Goal: Task Accomplishment & Management: Manage account settings

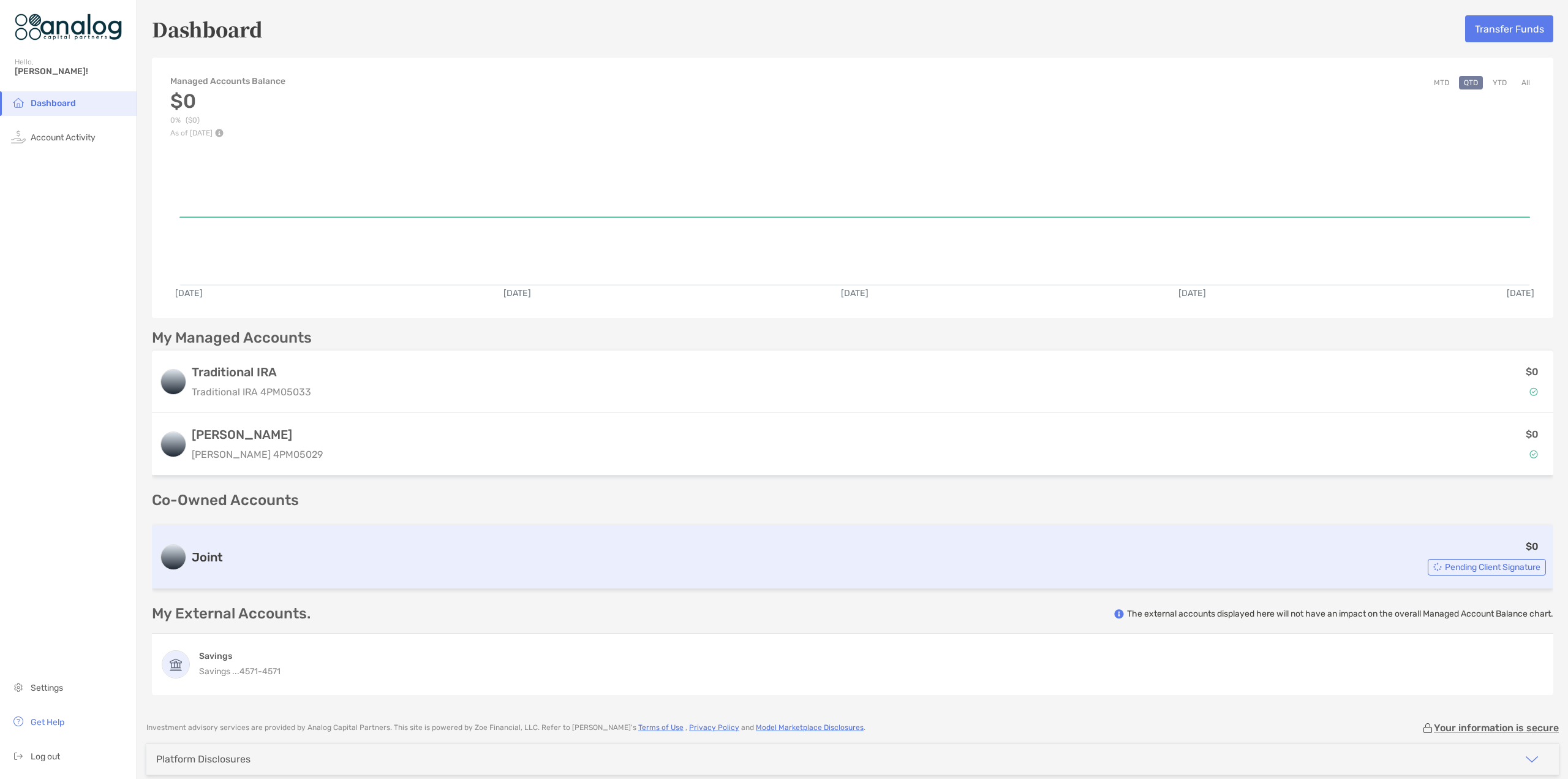
click at [1445, 565] on span "Pending Client Signature" at bounding box center [1493, 567] width 96 height 7
click at [1448, 565] on span "Pending Client Signature" at bounding box center [1493, 567] width 96 height 7
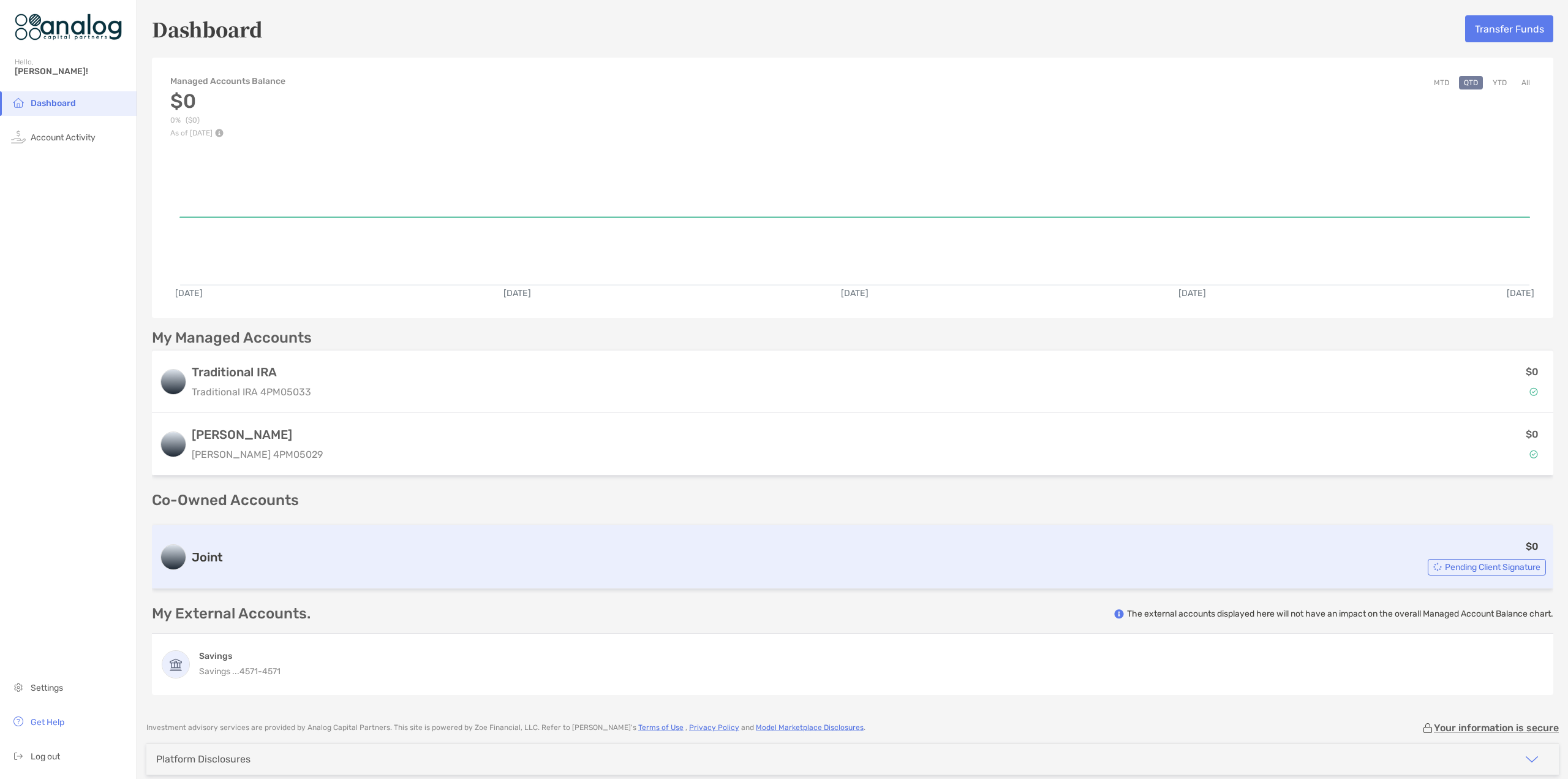
click at [1448, 565] on span "Pending Client Signature" at bounding box center [1493, 567] width 96 height 7
drag, startPoint x: 458, startPoint y: 544, endPoint x: 438, endPoint y: 543, distance: 20.0
click at [458, 543] on div "$0 Pending Client Signature" at bounding box center [886, 557] width 1318 height 37
click at [212, 550] on h3 "Joint" at bounding box center [207, 557] width 31 height 15
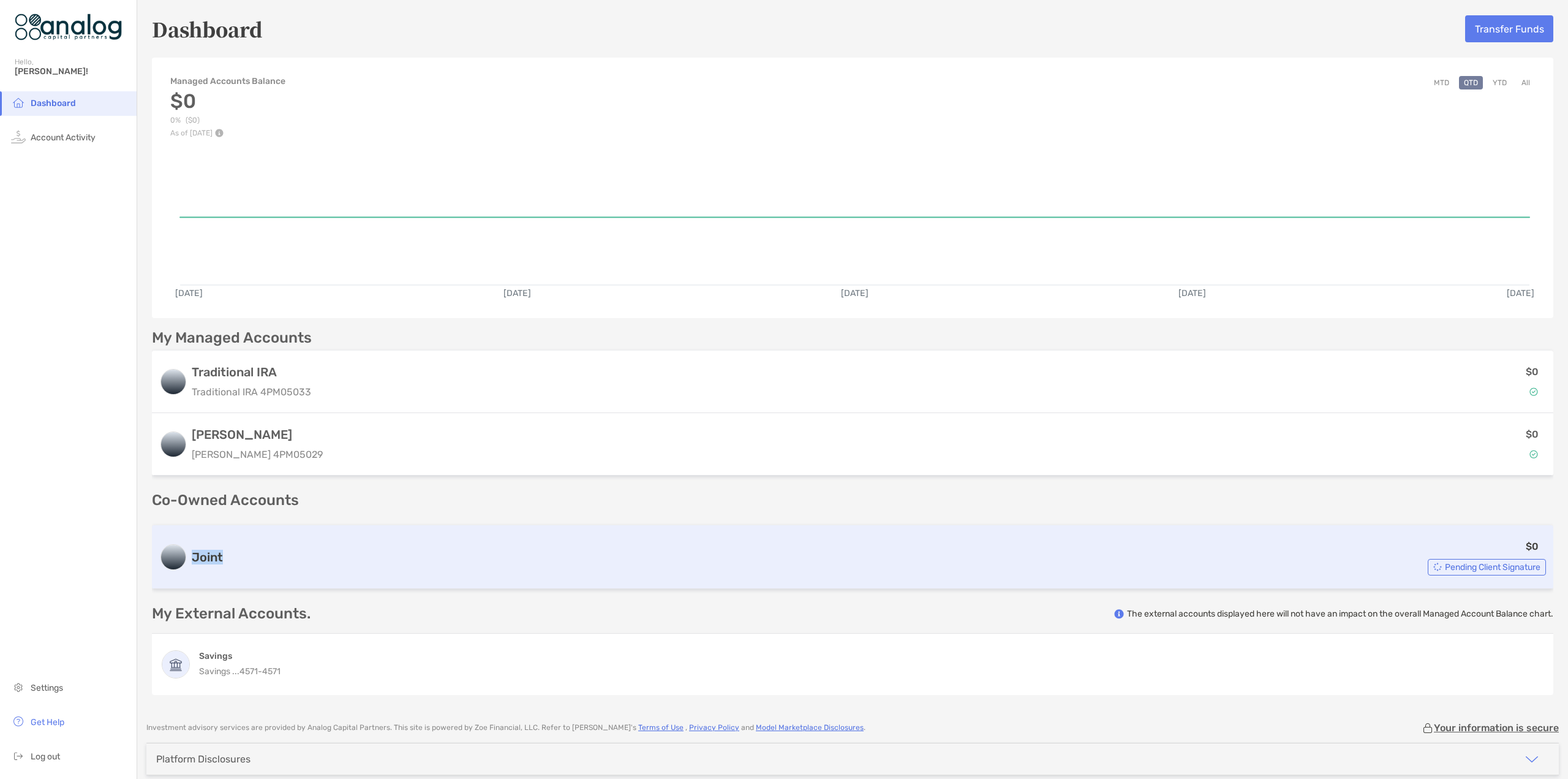
click at [212, 550] on h3 "Joint" at bounding box center [207, 557] width 31 height 15
click at [257, 549] on div "$0 Pending Client Signature" at bounding box center [886, 557] width 1318 height 37
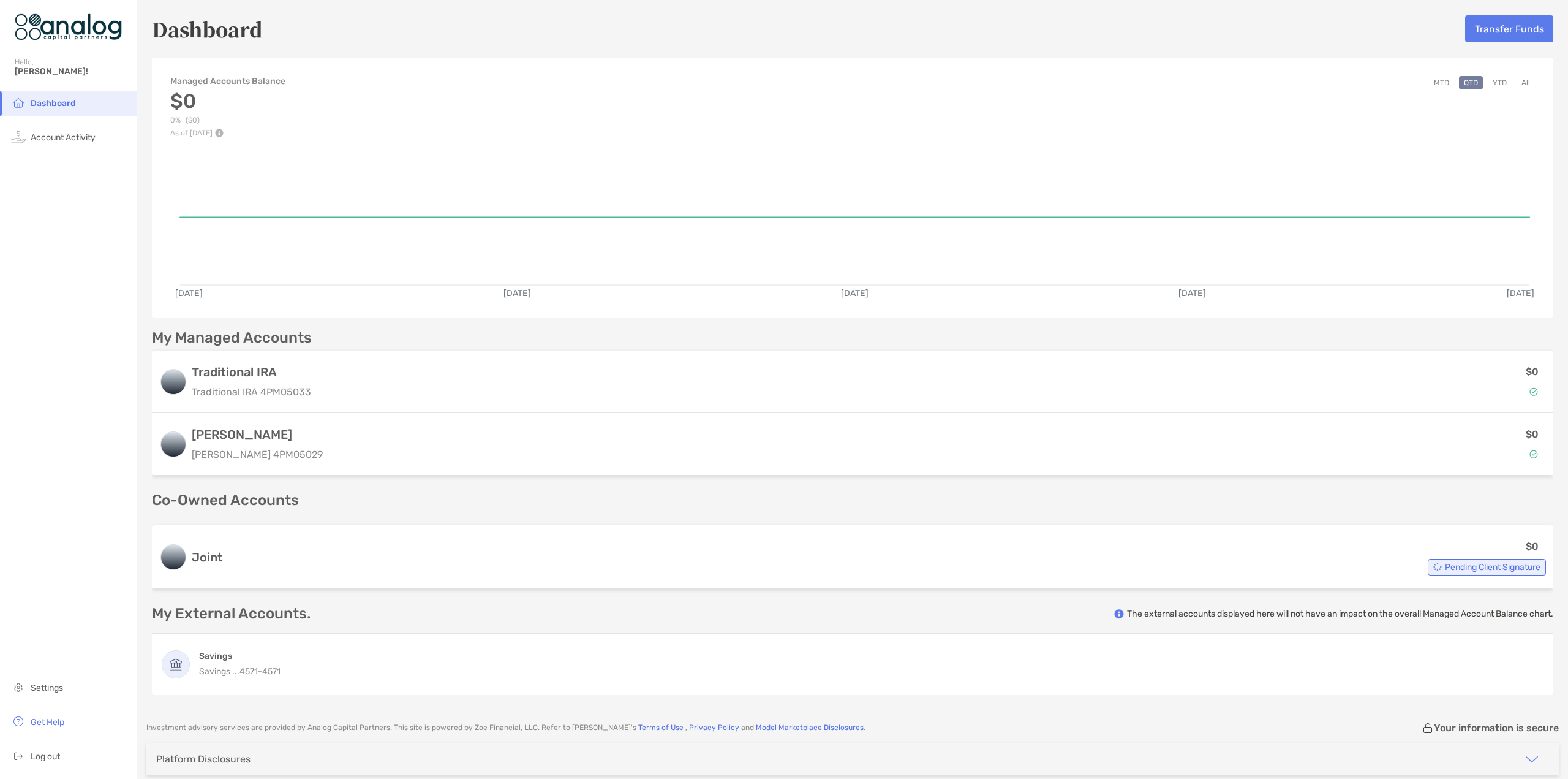
scroll to position [53, 0]
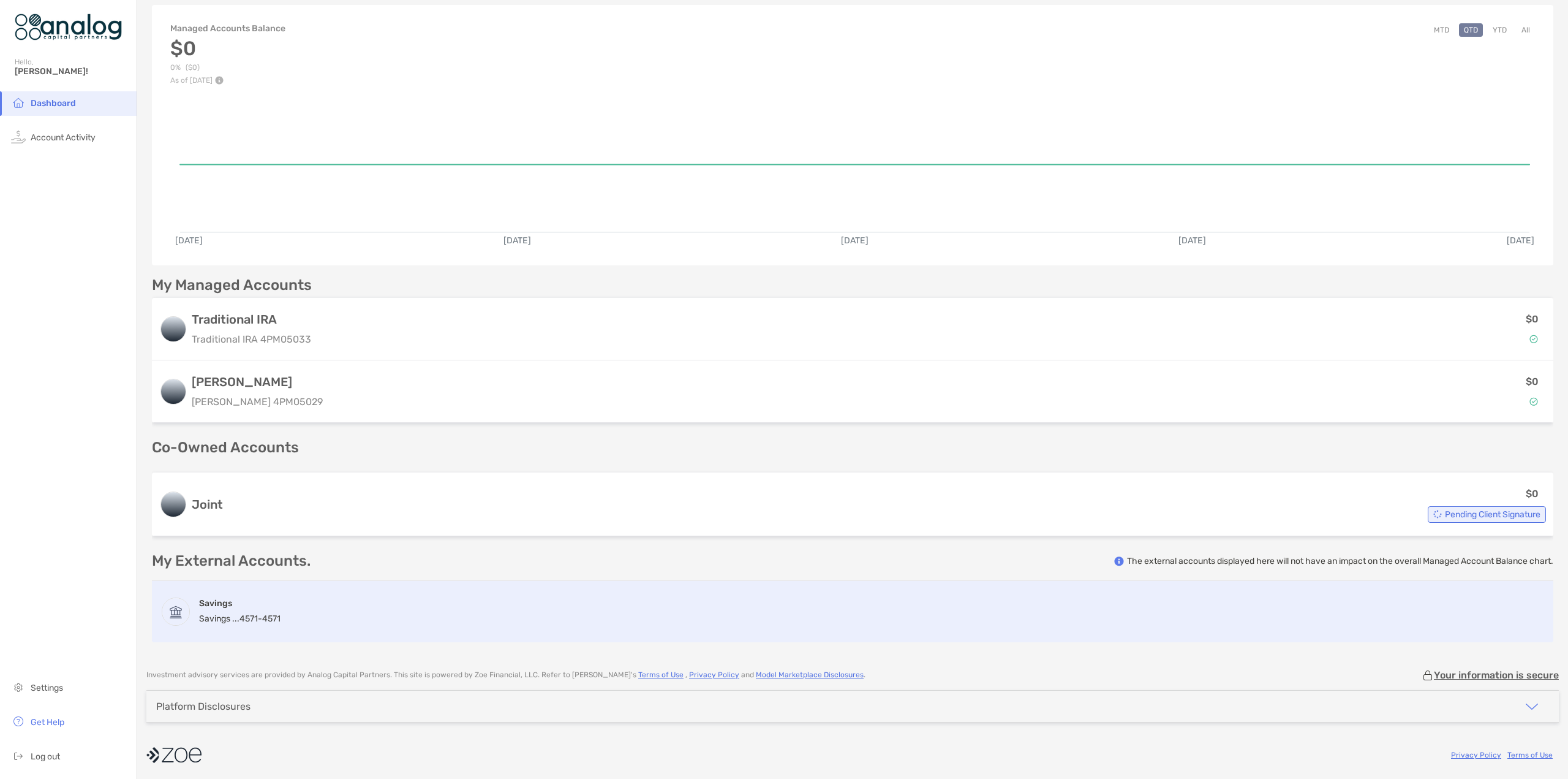
click at [216, 614] on span "Savings ...4571 -" at bounding box center [231, 619] width 63 height 10
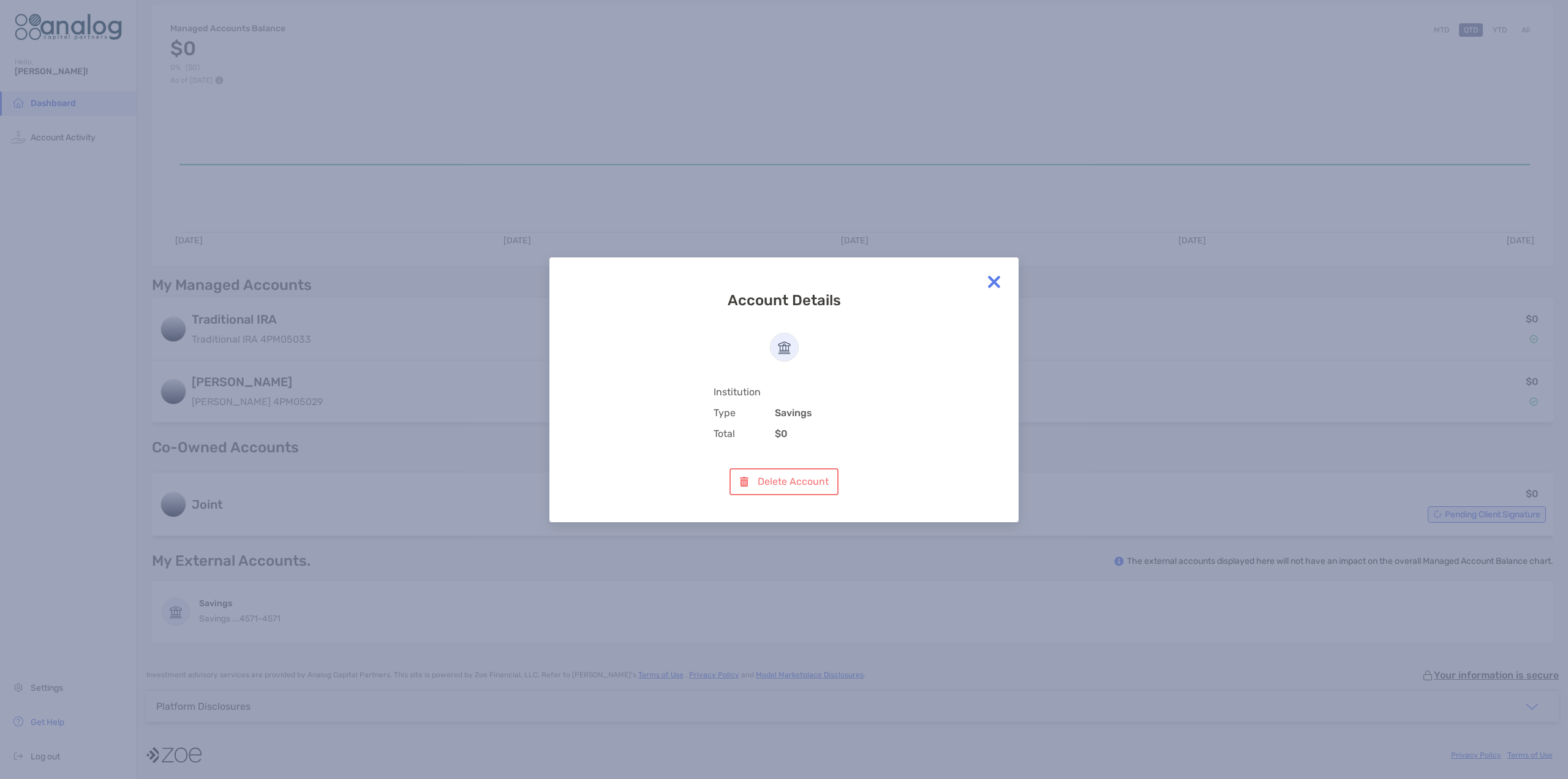
click at [1002, 277] on img at bounding box center [994, 281] width 24 height 24
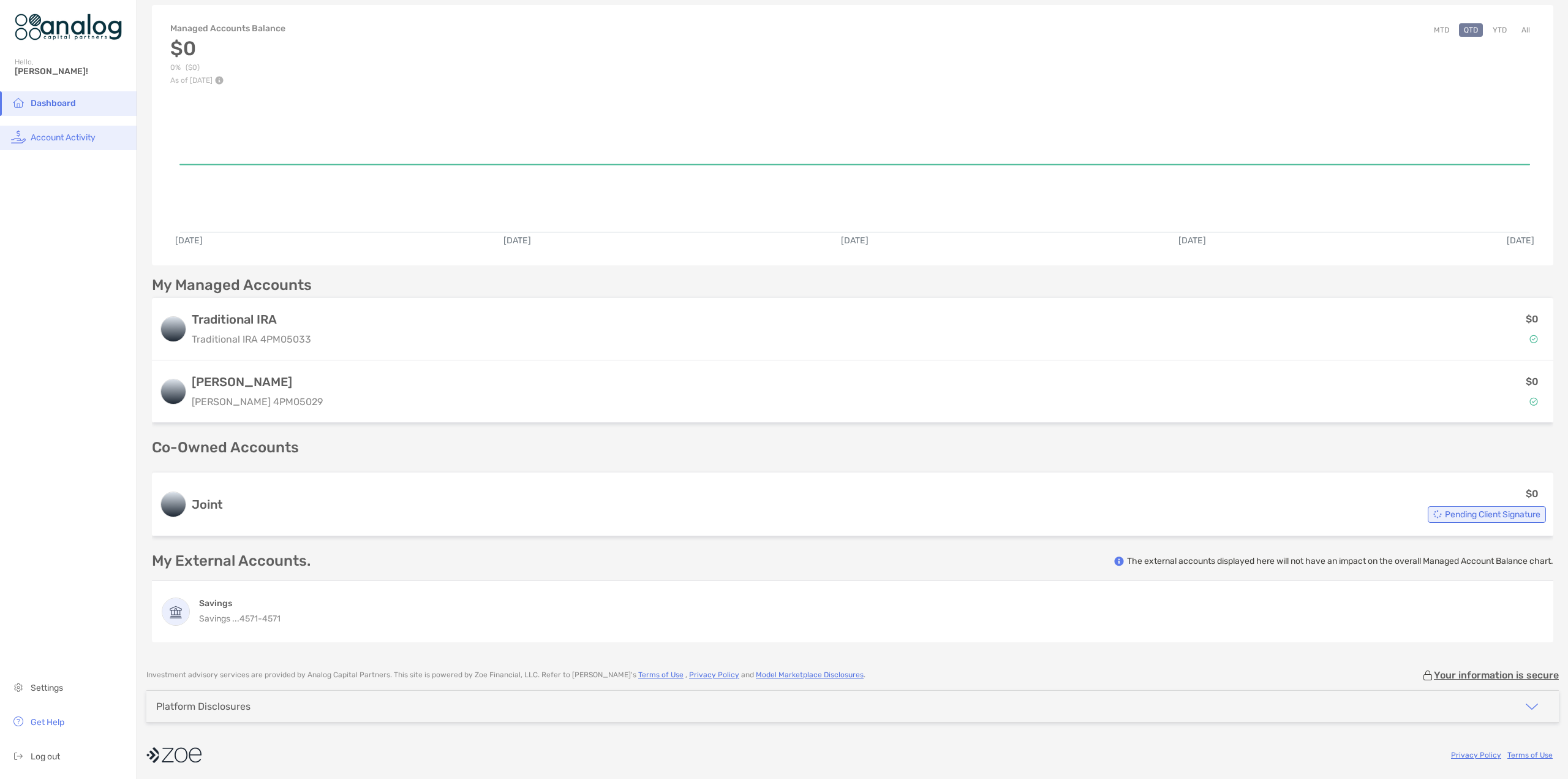
click at [75, 135] on span "Account Activity" at bounding box center [63, 138] width 65 height 10
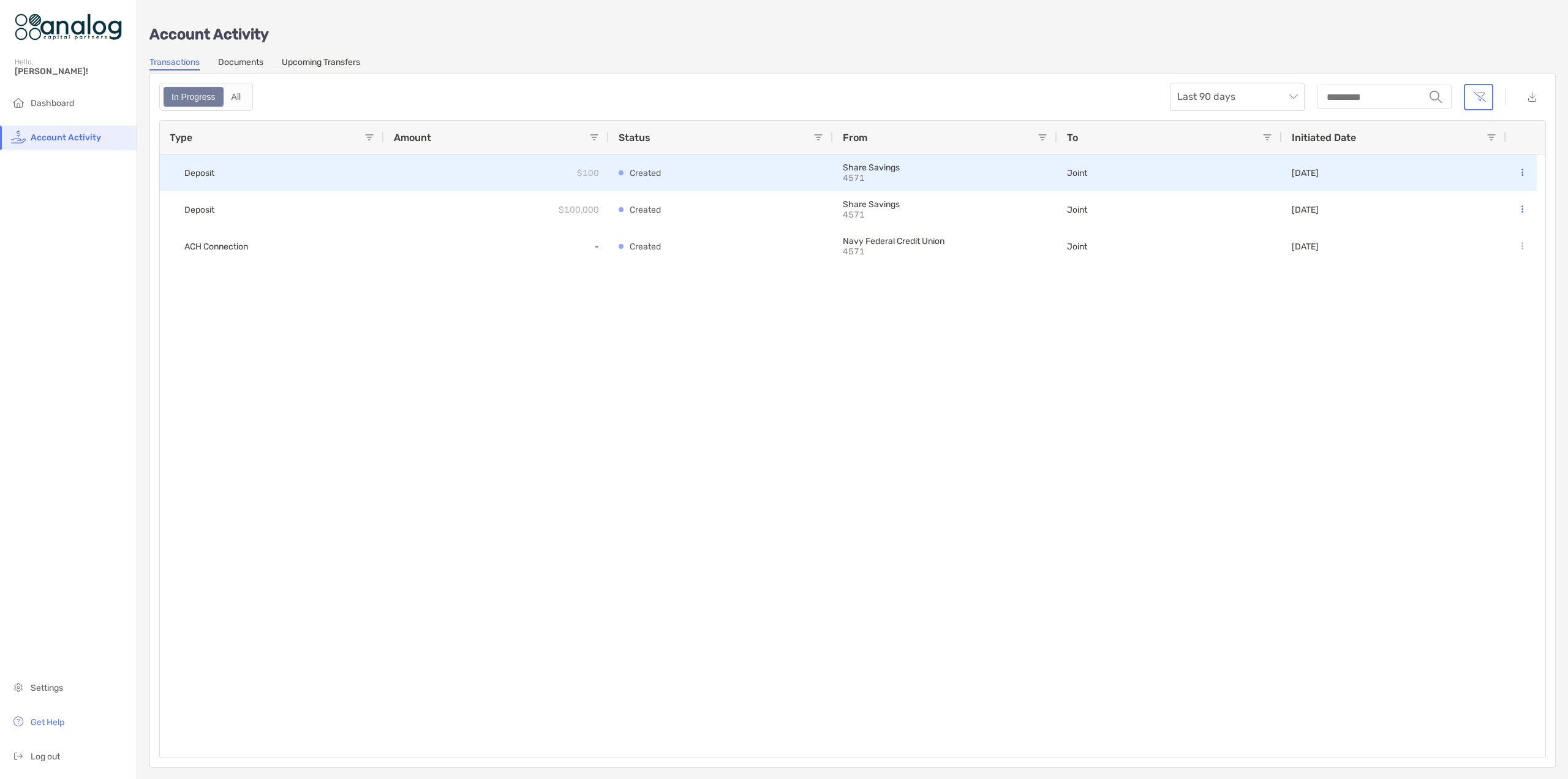
click at [1523, 169] on button at bounding box center [1522, 173] width 12 height 12
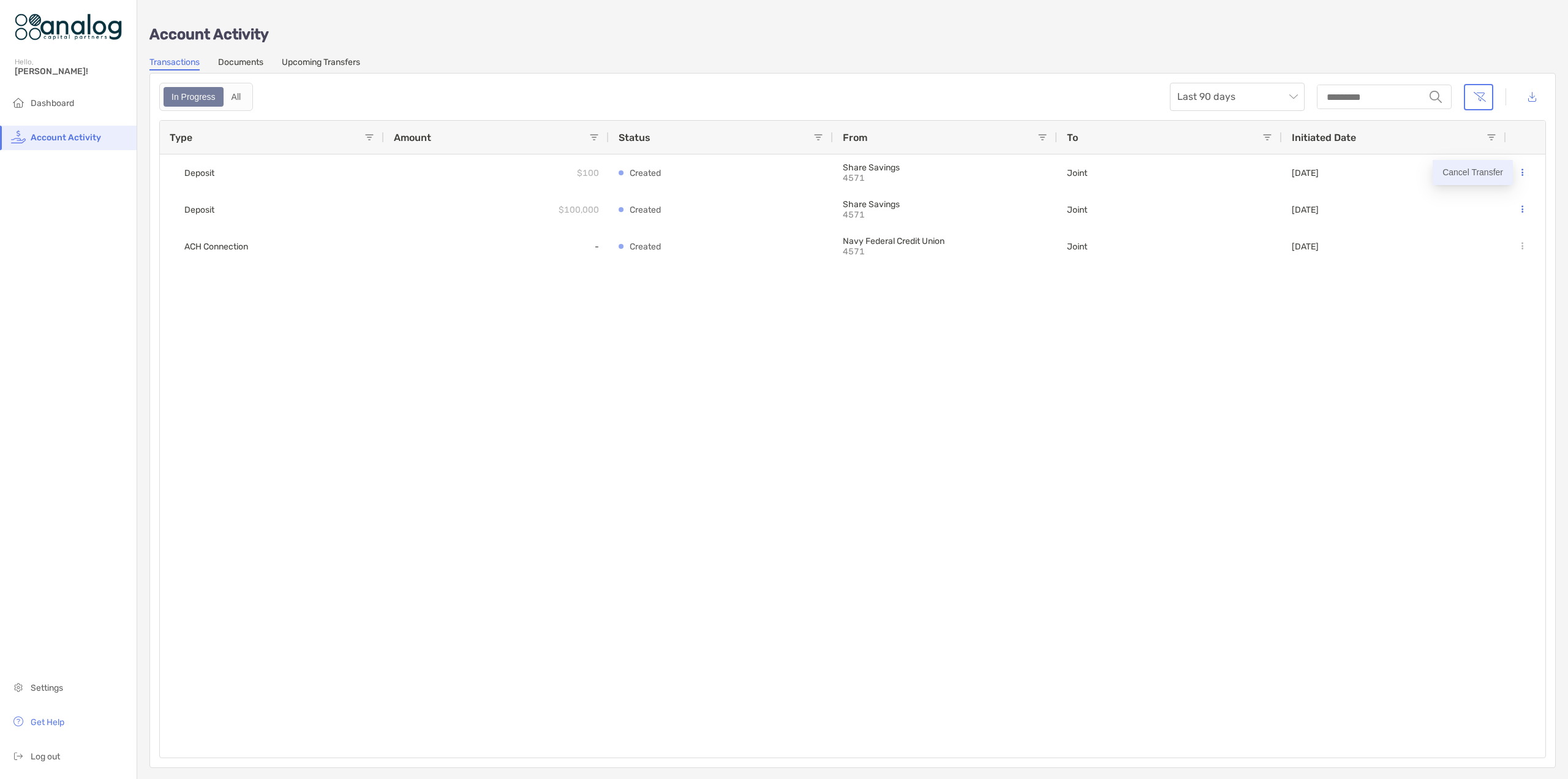
click at [1482, 171] on p "Cancel Transfer" at bounding box center [1473, 172] width 61 height 15
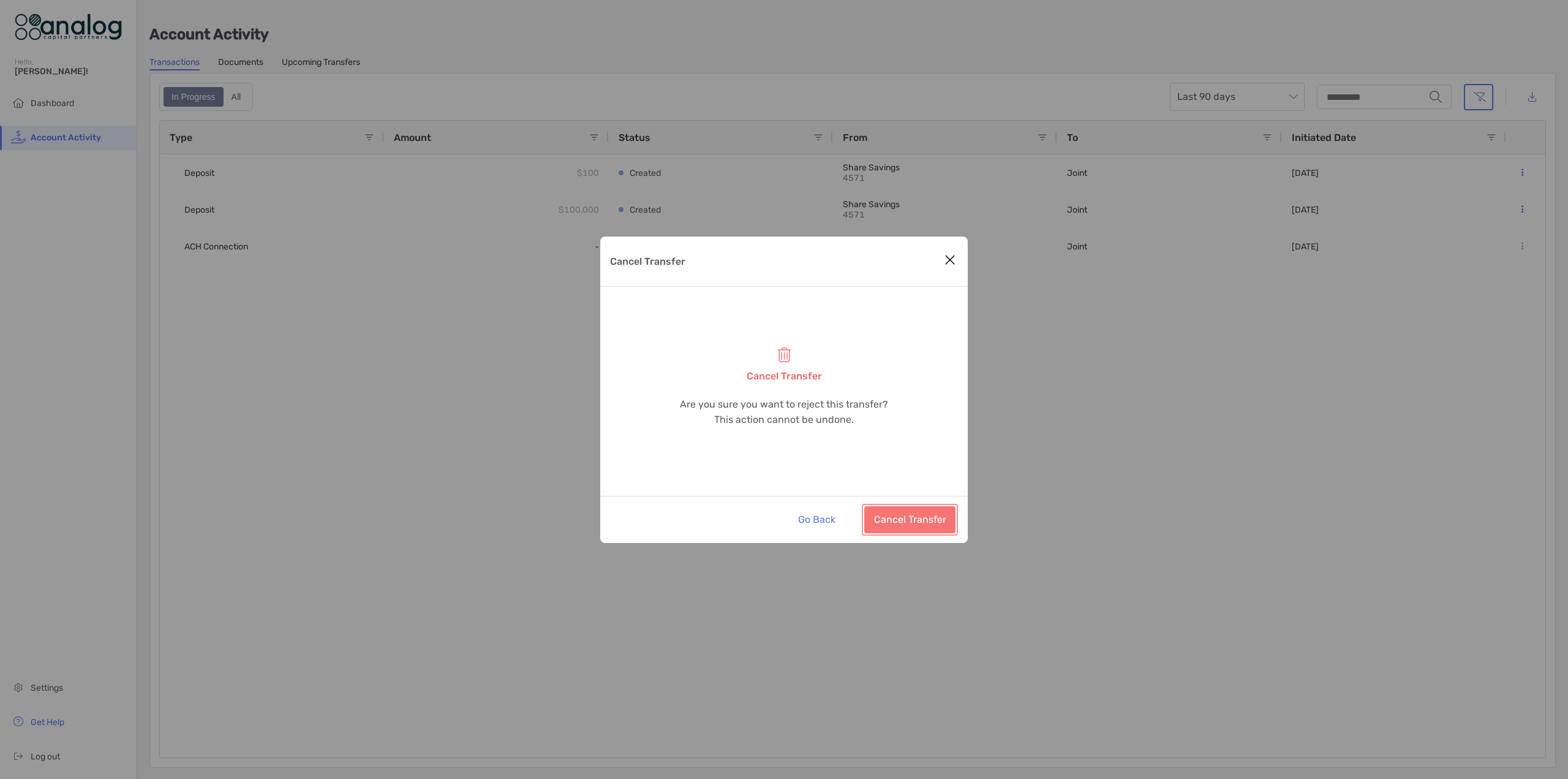
click at [919, 510] on button "Cancel Transfer" at bounding box center [910, 519] width 92 height 27
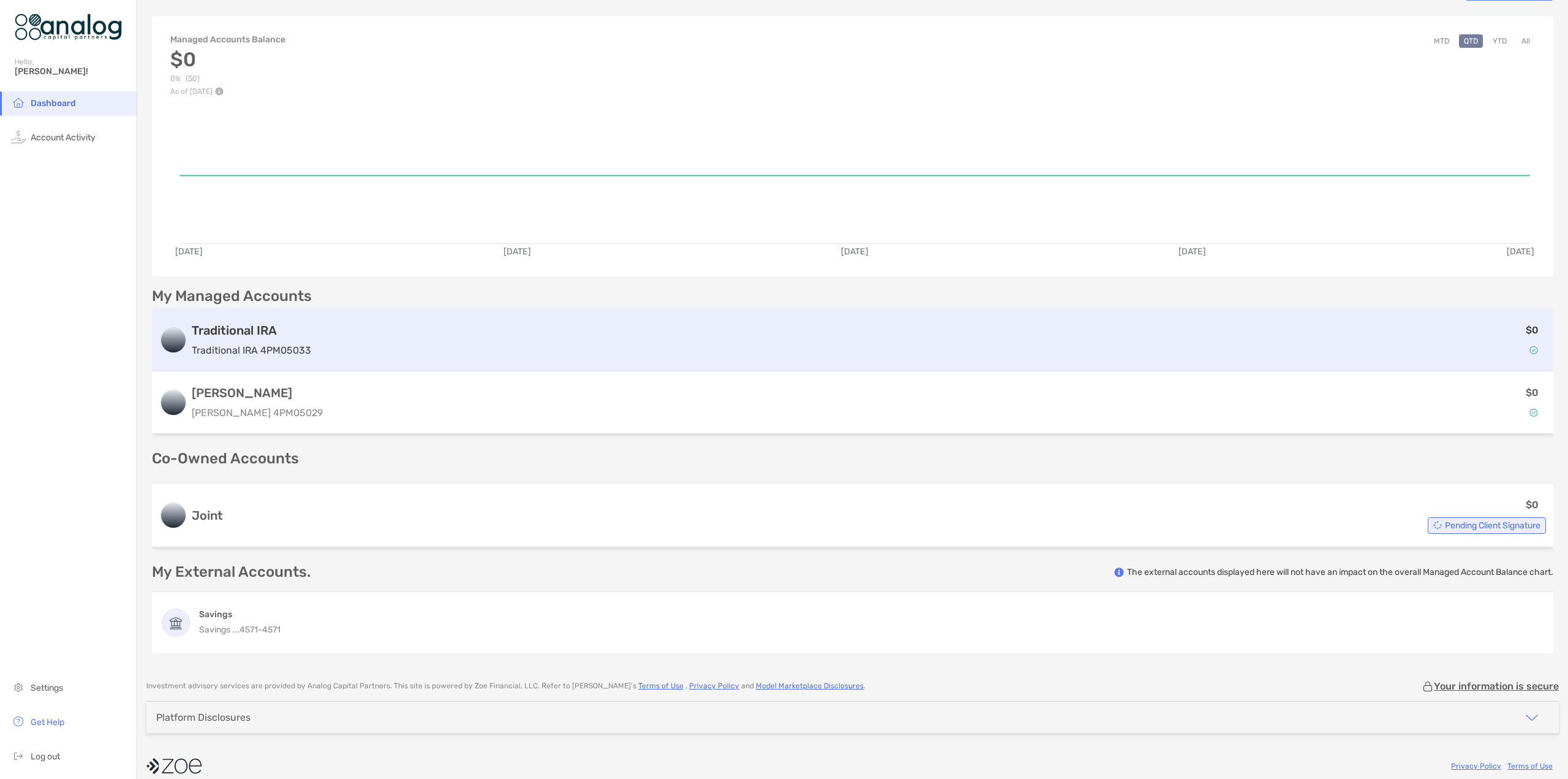
scroll to position [53, 0]
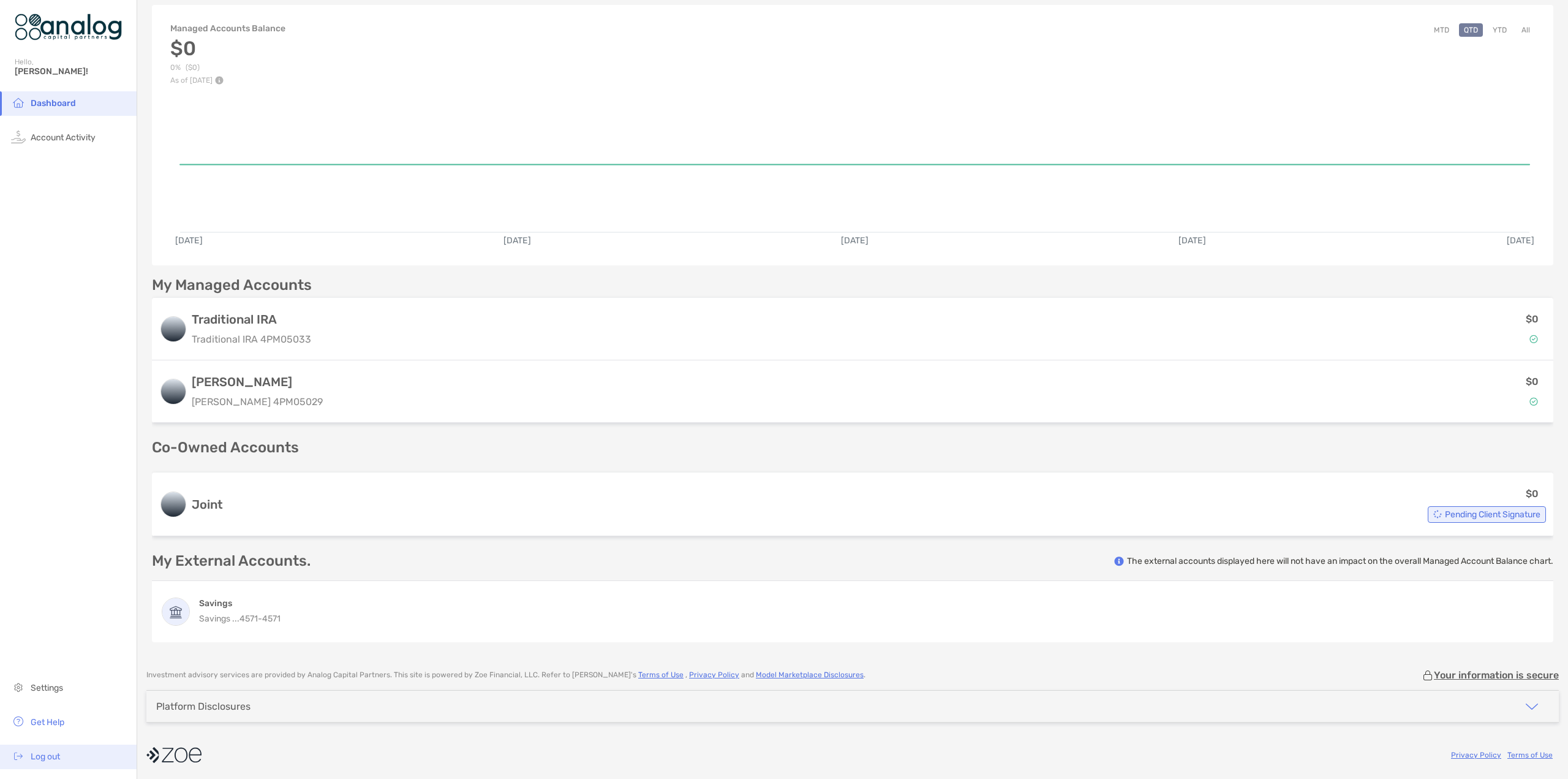
click at [54, 761] on span "Log out" at bounding box center [45, 756] width 29 height 10
